Goal: Information Seeking & Learning: Learn about a topic

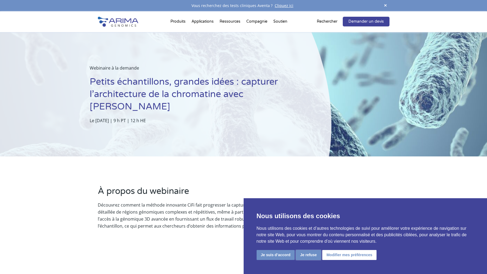
click at [310, 255] on button "Je refuse" at bounding box center [308, 255] width 25 height 10
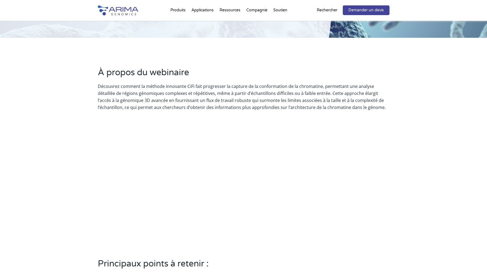
scroll to position [140, 0]
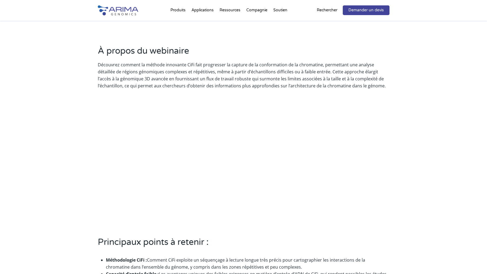
click at [398, 164] on div "À propos du webinaire Découvrez comment la méthode innovante CiFi fait progress…" at bounding box center [243, 191] width 487 height 351
click at [115, 174] on div "À propos du webinaire Découvrez comment la méthode innovante CiFi fait progress…" at bounding box center [244, 191] width 292 height 293
drag, startPoint x: 115, startPoint y: 174, endPoint x: 96, endPoint y: 181, distance: 20.3
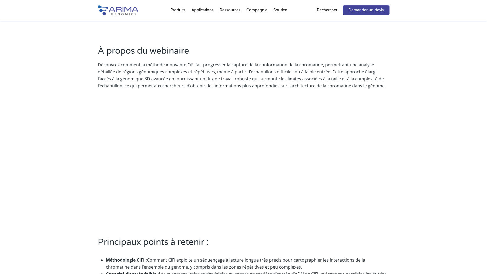
click at [96, 181] on div "À propos du webinaire Découvrez comment la méthode innovante CiFi fait progress…" at bounding box center [243, 191] width 487 height 351
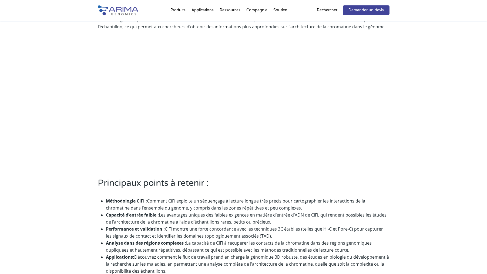
scroll to position [200, 0]
click at [399, 138] on div "À propos du webinaire Découvrez comment la méthode innovante CiFi fait progress…" at bounding box center [243, 132] width 487 height 351
click at [390, 126] on div "À propos du webinaire Découvrez comment la méthode innovante CiFi fait progress…" at bounding box center [243, 132] width 487 height 351
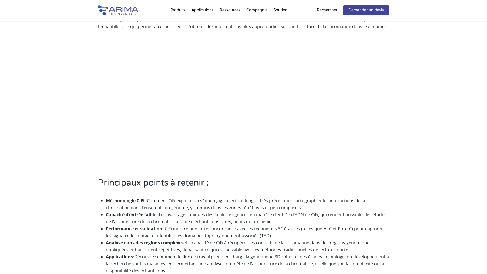
click at [77, 137] on div "À propos du webinaire Découvrez comment la méthode innovante CiFi fait progress…" at bounding box center [243, 132] width 487 height 351
